Goal: Transaction & Acquisition: Subscribe to service/newsletter

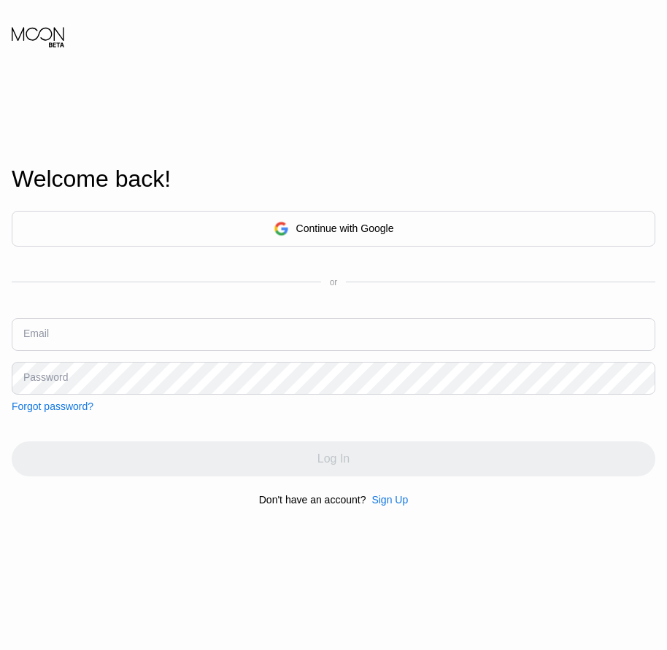
drag, startPoint x: 0, startPoint y: 0, endPoint x: 385, endPoint y: 502, distance: 633.0
click at [385, 502] on div "Sign Up" at bounding box center [390, 500] width 36 height 12
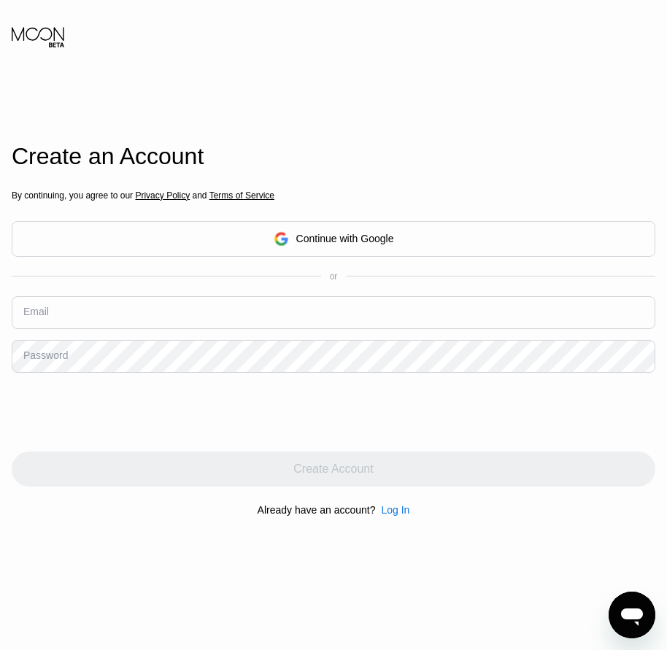
click at [34, 323] on input "text" at bounding box center [334, 312] width 644 height 33
paste input "[EMAIL_ADDRESS][DOMAIN_NAME]"
type input "[EMAIL_ADDRESS][DOMAIN_NAME]"
click at [57, 361] on div "Password" at bounding box center [45, 356] width 45 height 12
click at [43, 361] on div "Password" at bounding box center [45, 356] width 45 height 12
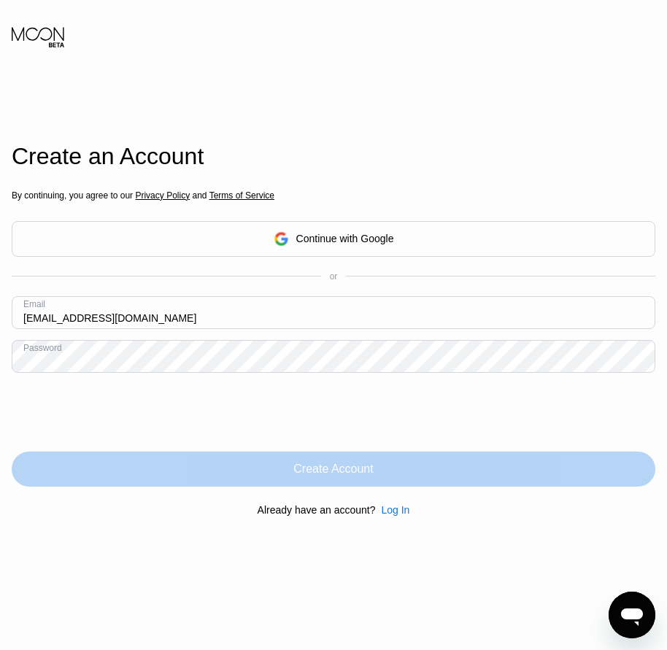
click at [351, 477] on div "Create Account" at bounding box center [333, 469] width 80 height 15
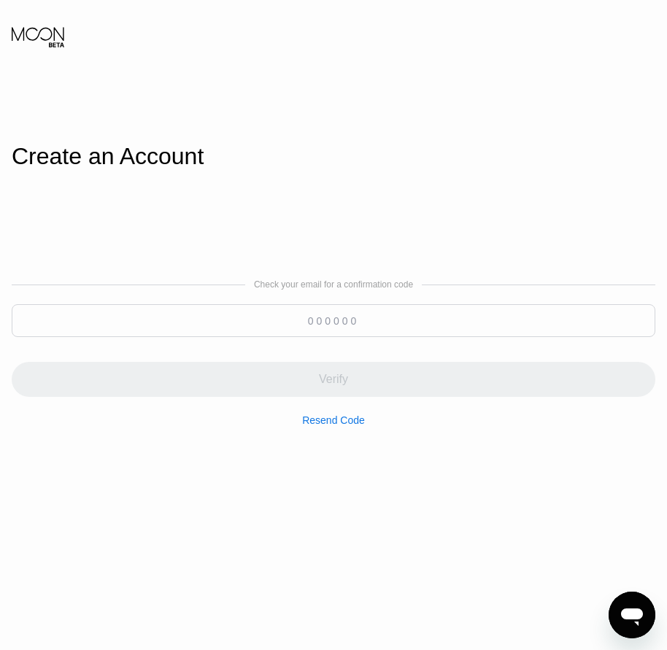
paste input "589039"
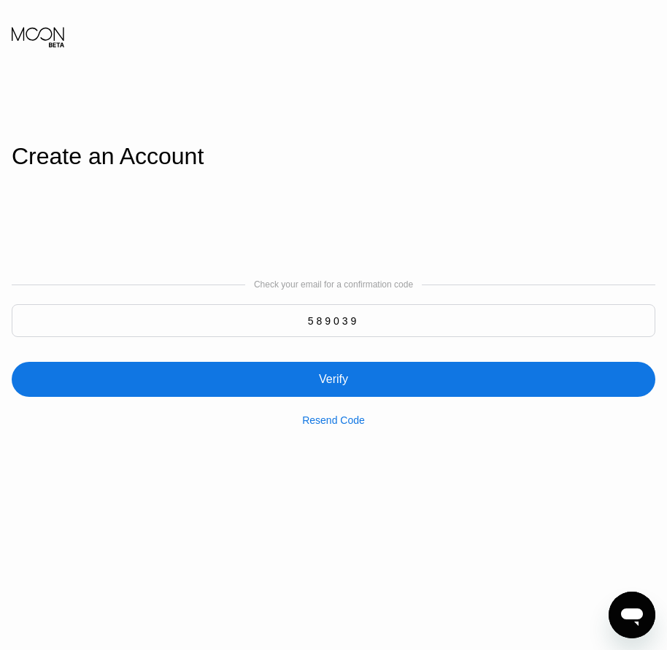
type input "589039"
click at [339, 385] on div "Verify" at bounding box center [333, 379] width 29 height 15
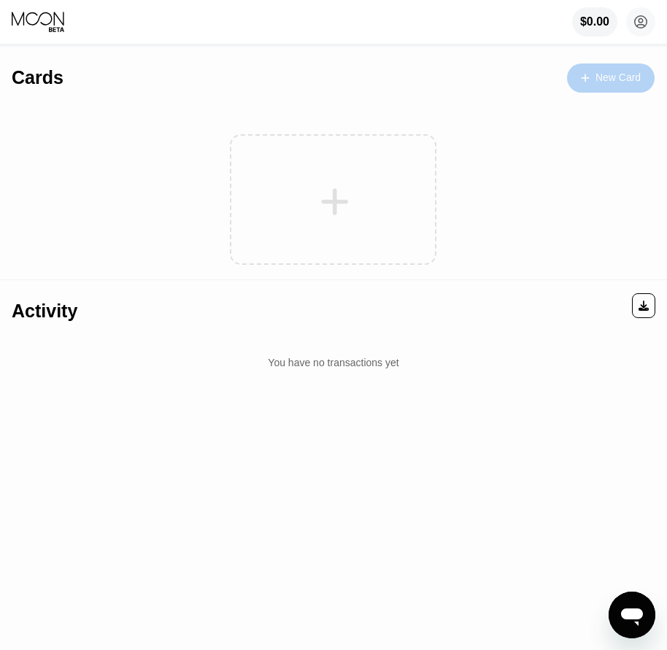
click at [612, 72] on div "New Card" at bounding box center [618, 78] width 45 height 12
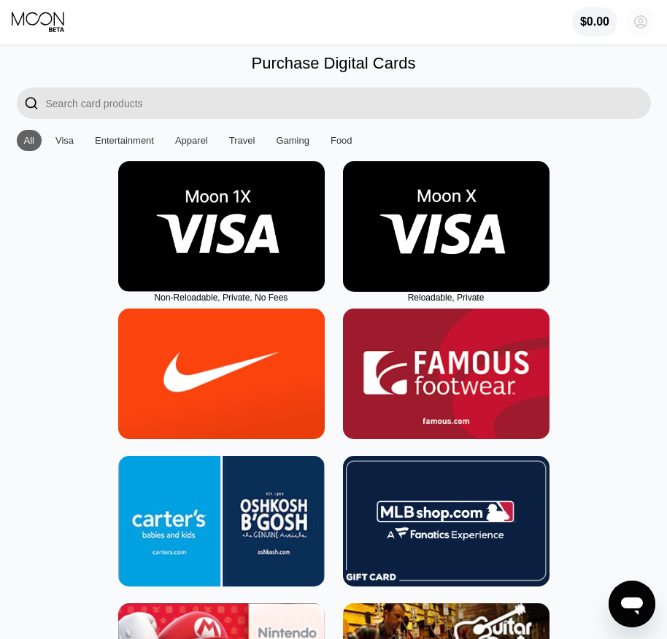
click at [633, 24] on circle at bounding box center [640, 21] width 29 height 29
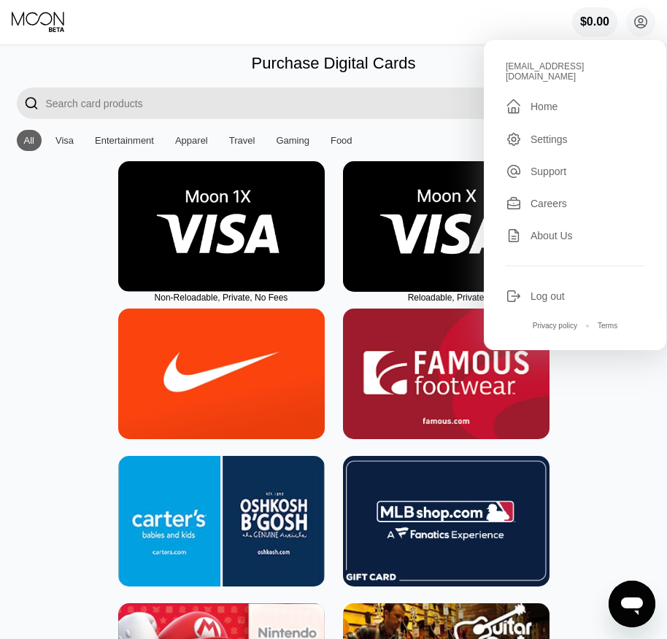
click at [443, 262] on img at bounding box center [446, 226] width 207 height 131
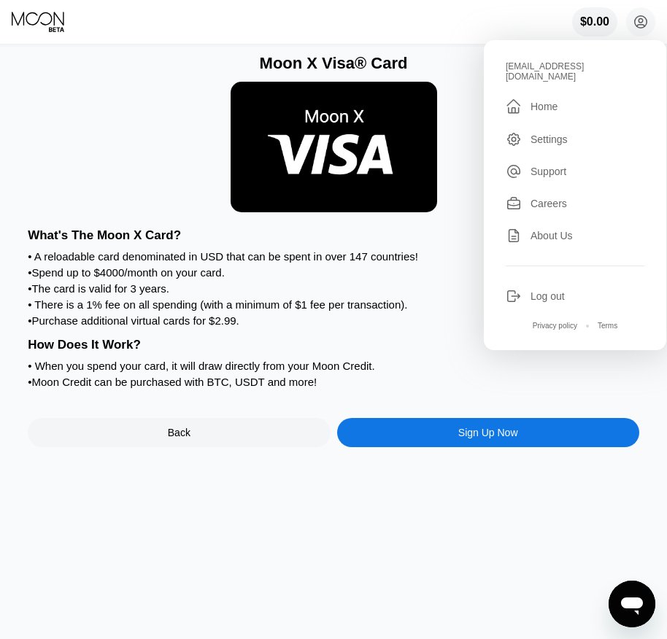
click at [458, 439] on div "Sign Up Now" at bounding box center [488, 433] width 60 height 12
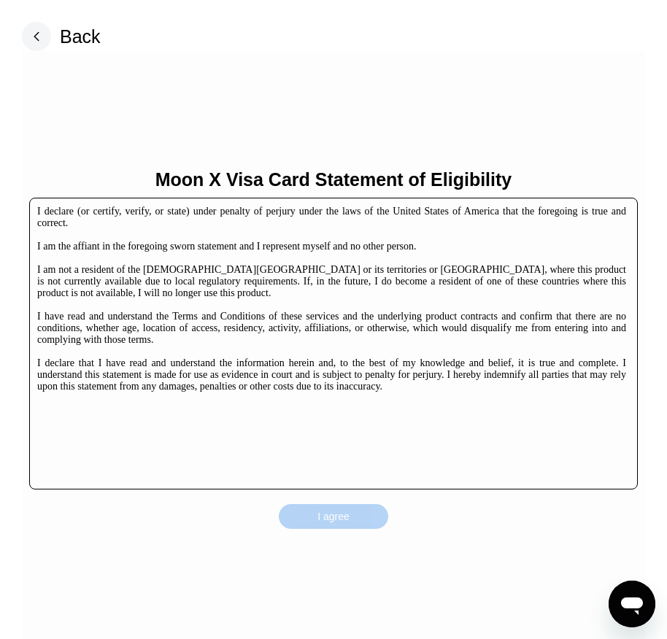
click at [346, 511] on div "I agree" at bounding box center [334, 516] width 32 height 13
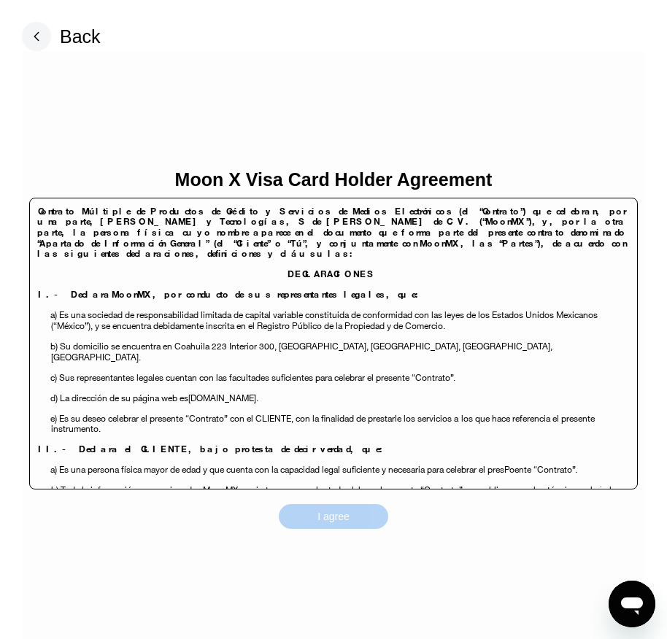
click at [347, 515] on div "I agree" at bounding box center [334, 516] width 32 height 13
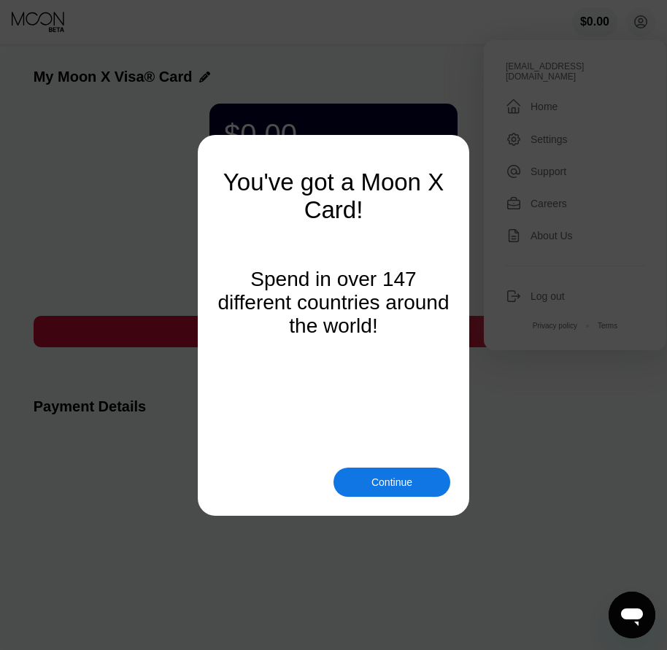
click at [384, 478] on div "Continue" at bounding box center [392, 483] width 41 height 12
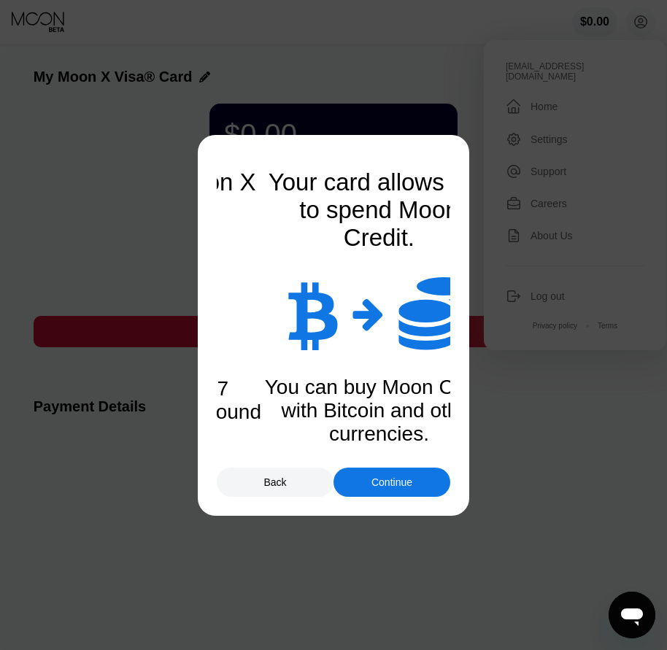
click at [384, 478] on div "Continue" at bounding box center [392, 483] width 41 height 12
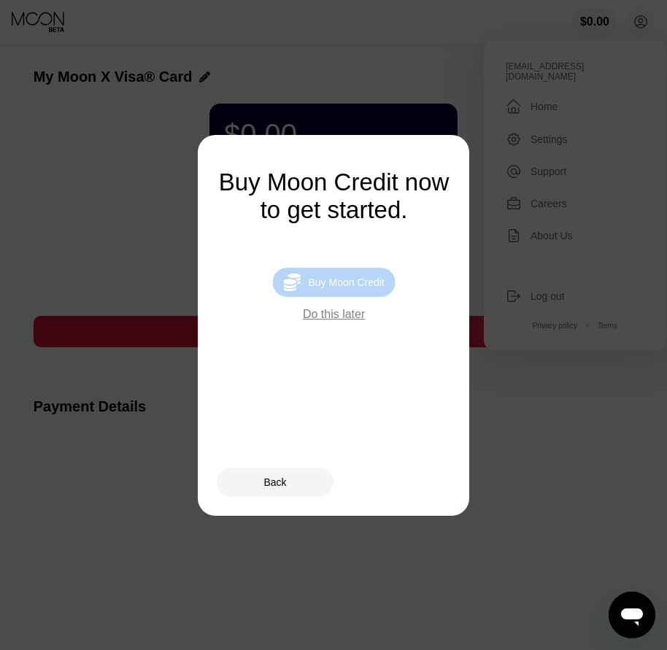
click at [344, 278] on div " Buy Moon Credit" at bounding box center [333, 282] width 123 height 29
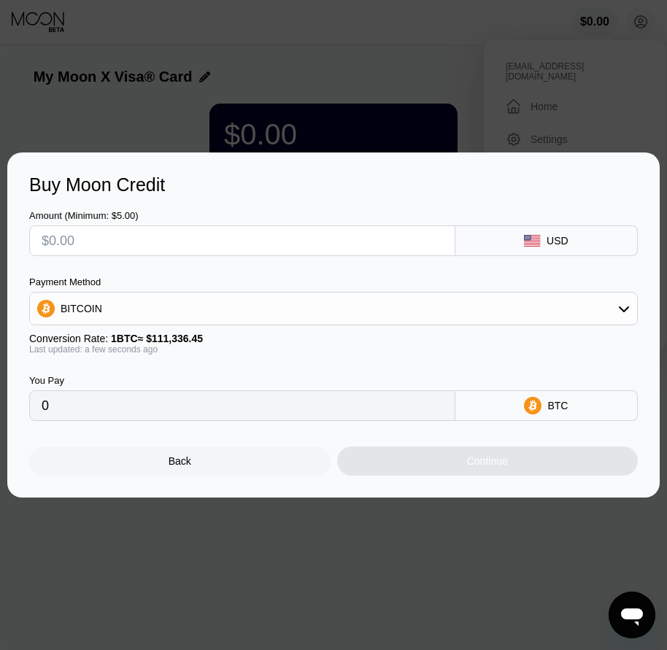
click at [191, 467] on div "Back" at bounding box center [180, 461] width 23 height 12
